Goal: Find specific page/section: Find specific page/section

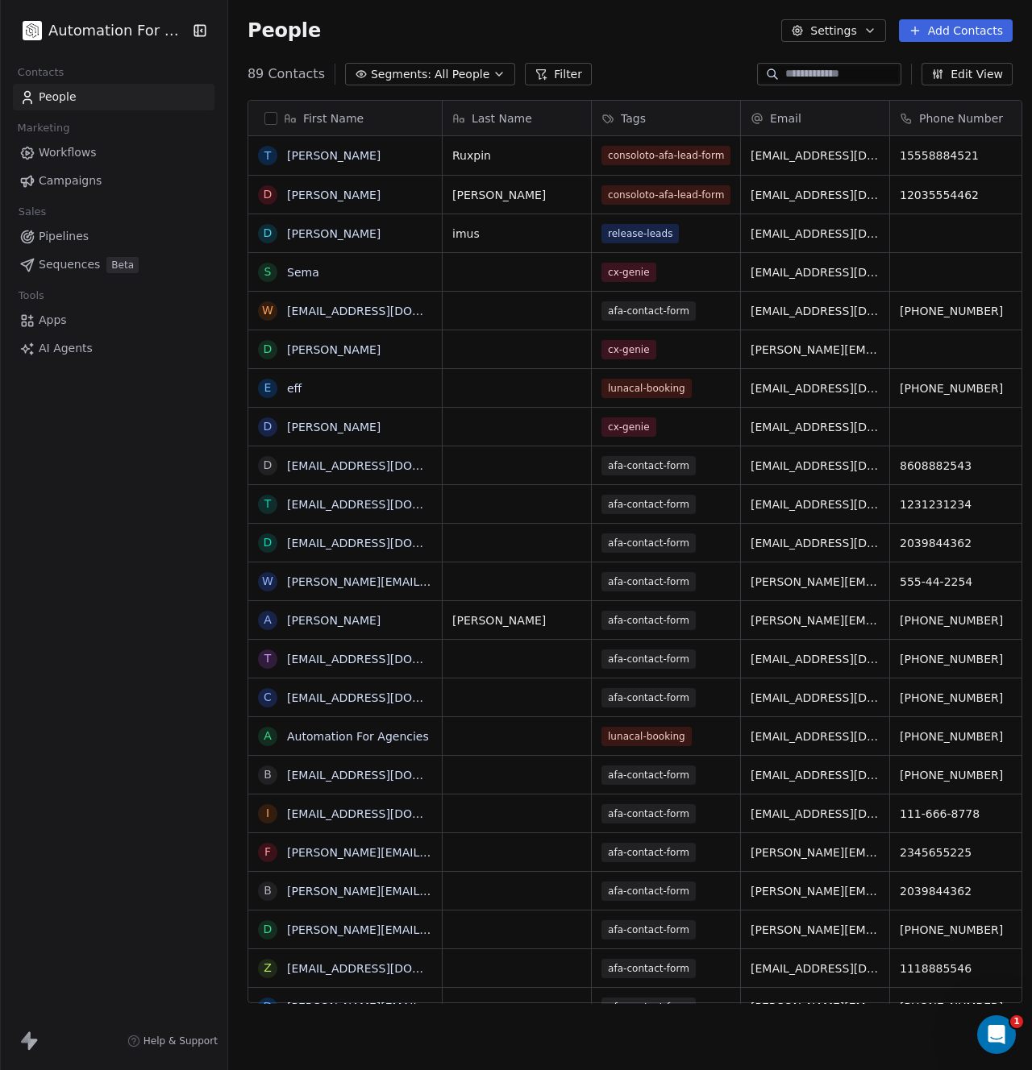
scroll to position [930, 801]
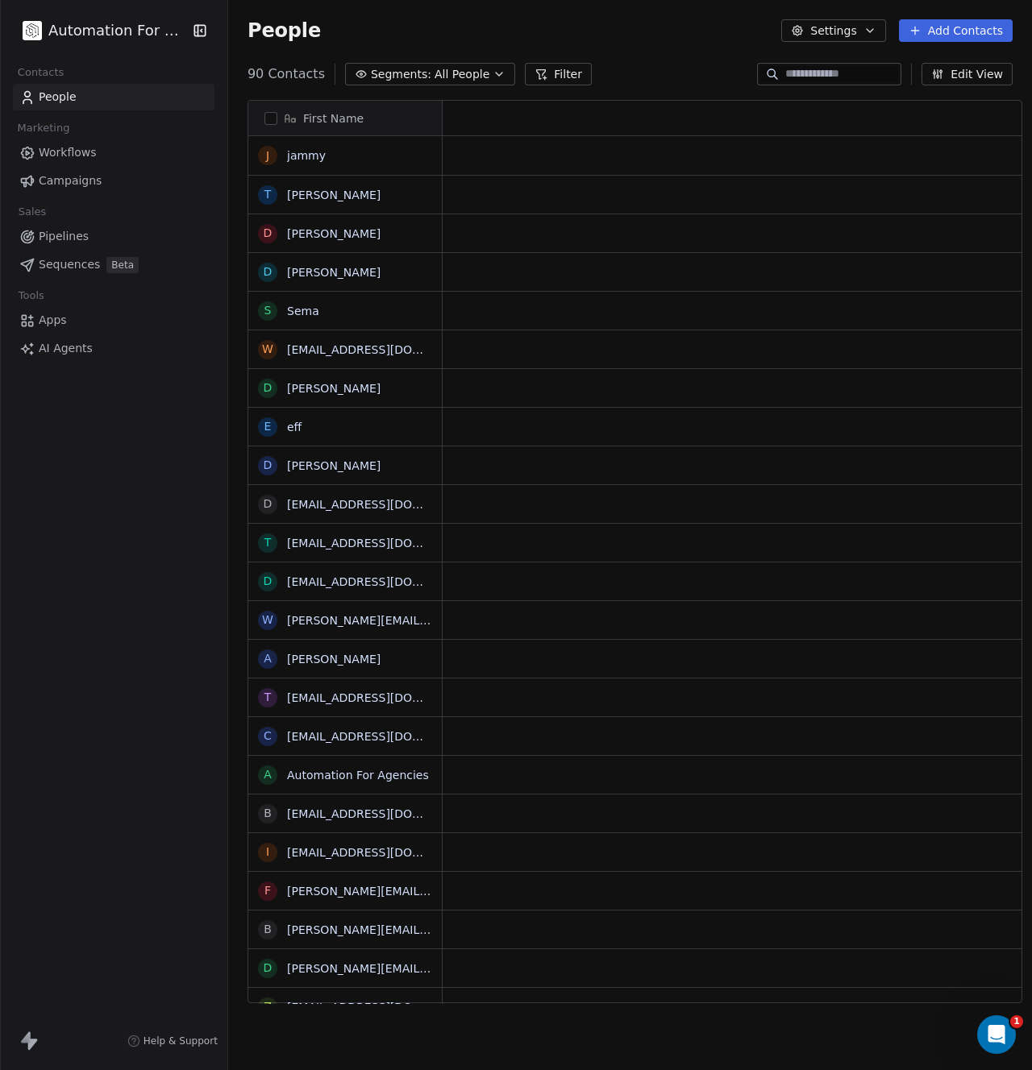
scroll to position [930, 801]
